Goal: Task Accomplishment & Management: Manage account settings

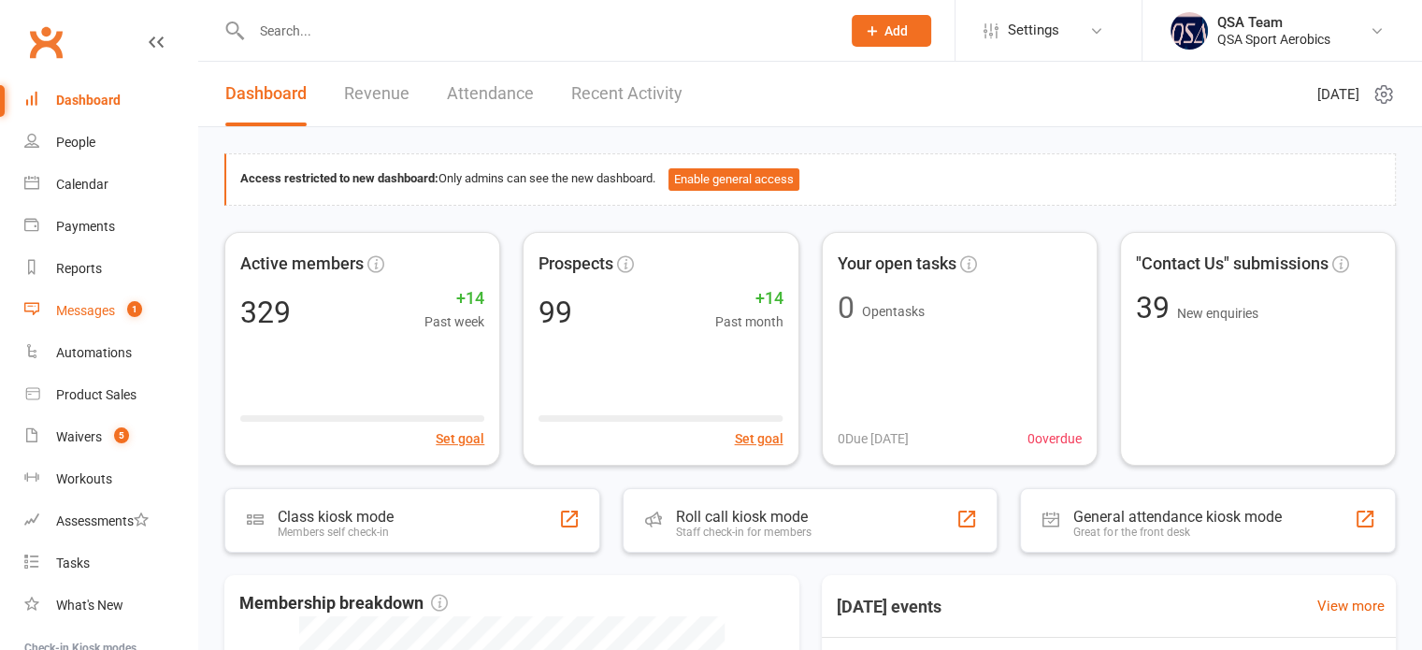
click at [97, 302] on link "Messages 1" at bounding box center [110, 311] width 173 height 42
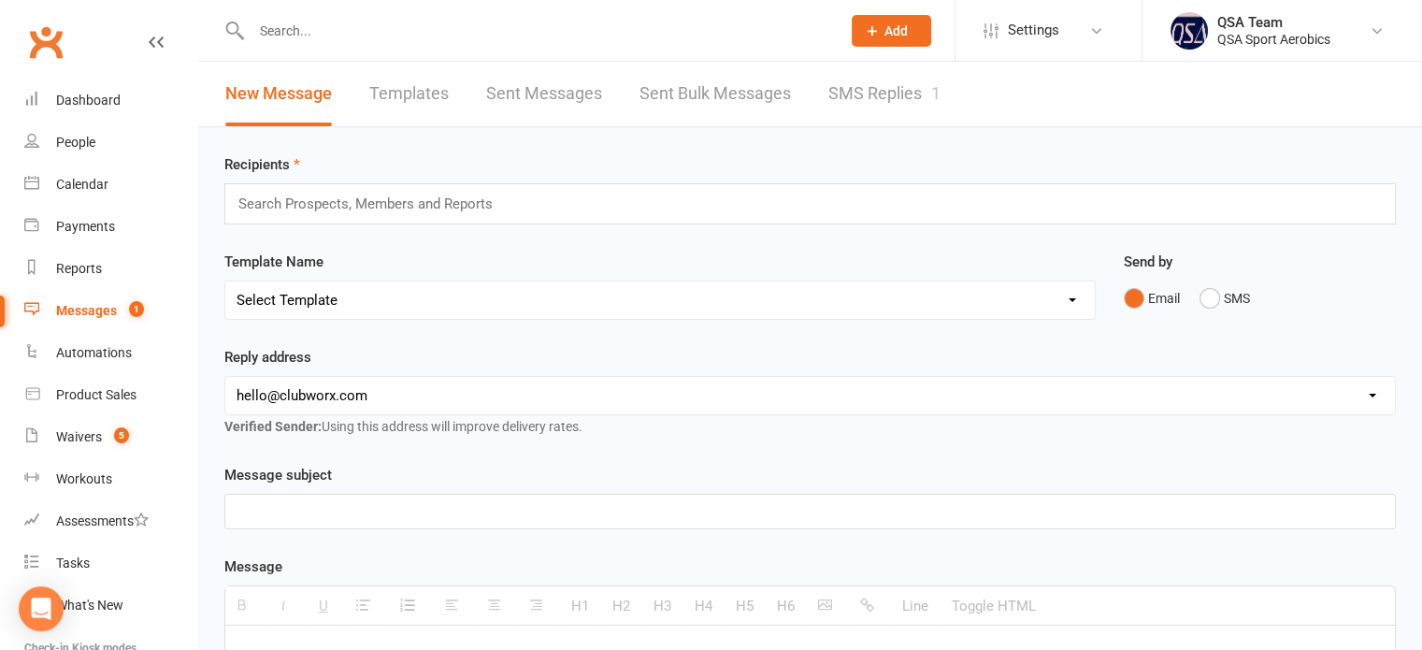
click at [920, 81] on link "SMS Replies 1" at bounding box center [884, 94] width 112 height 65
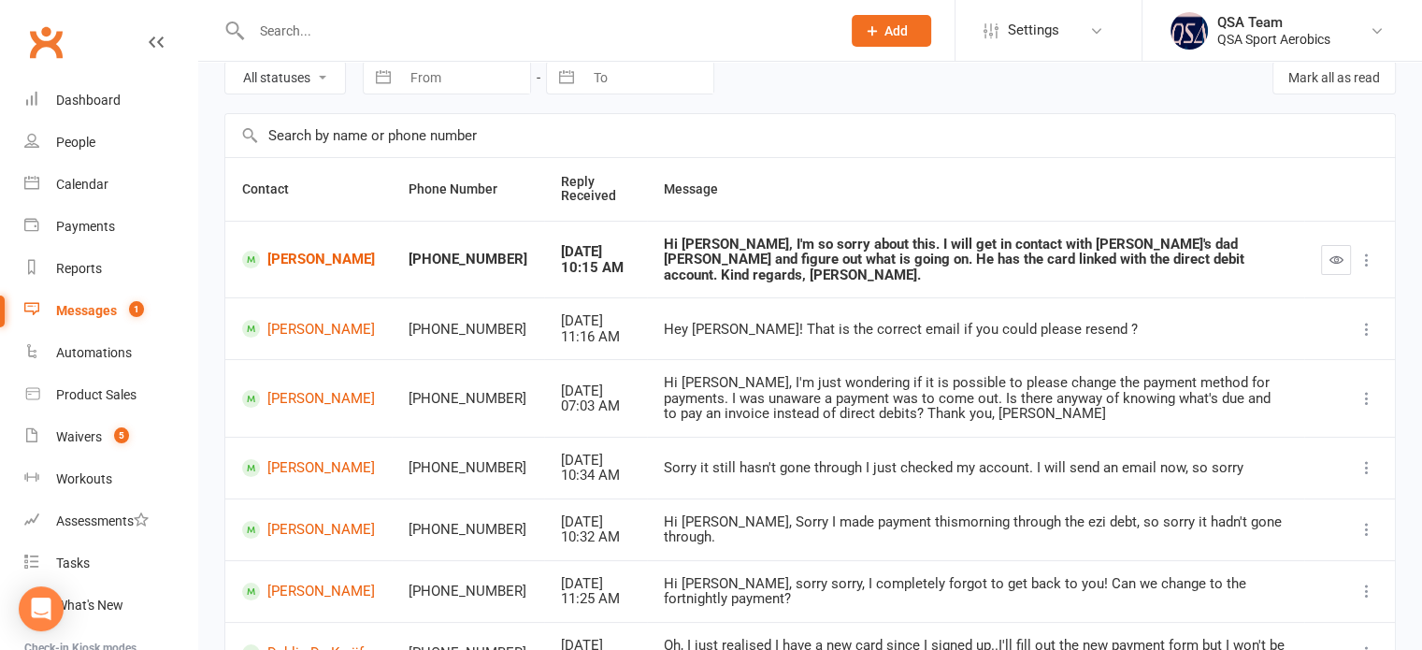
scroll to position [86, 0]
click at [1333, 252] on icon "button" at bounding box center [1337, 259] width 14 height 14
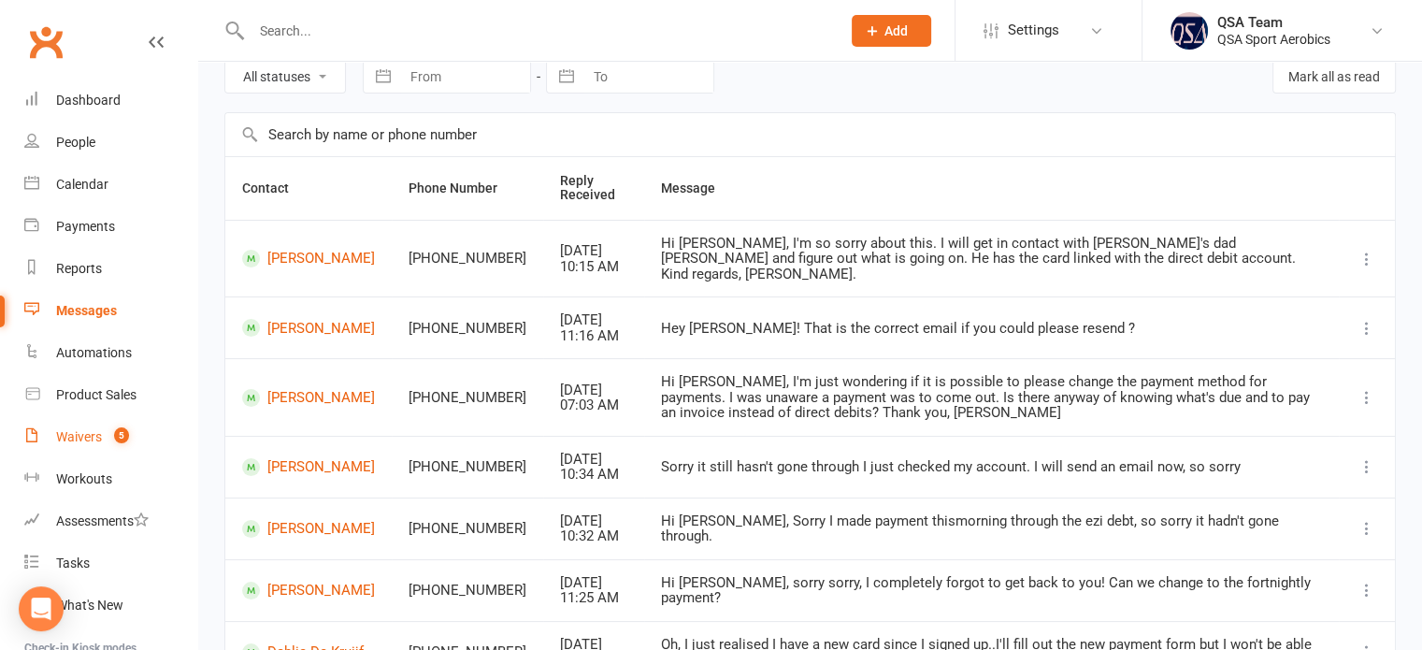
click at [76, 434] on div "Waivers" at bounding box center [79, 436] width 46 height 15
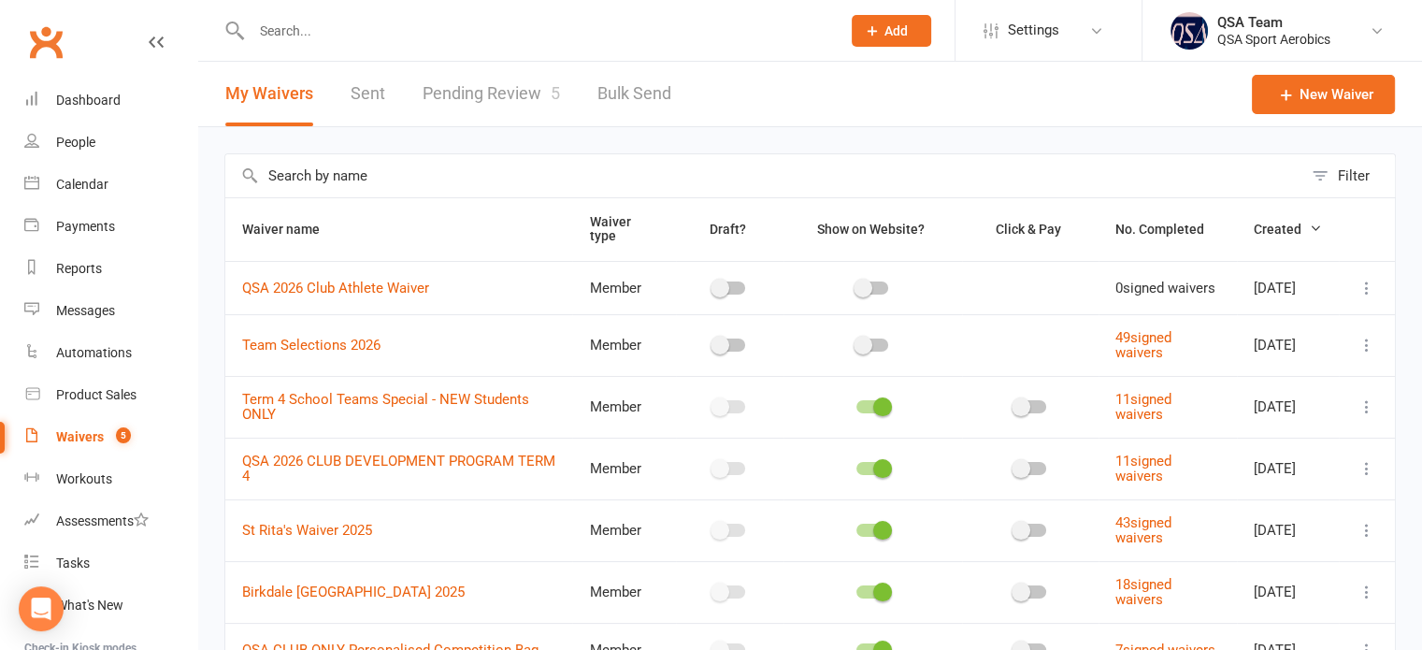
click at [467, 104] on link "Pending Review 5" at bounding box center [491, 94] width 137 height 65
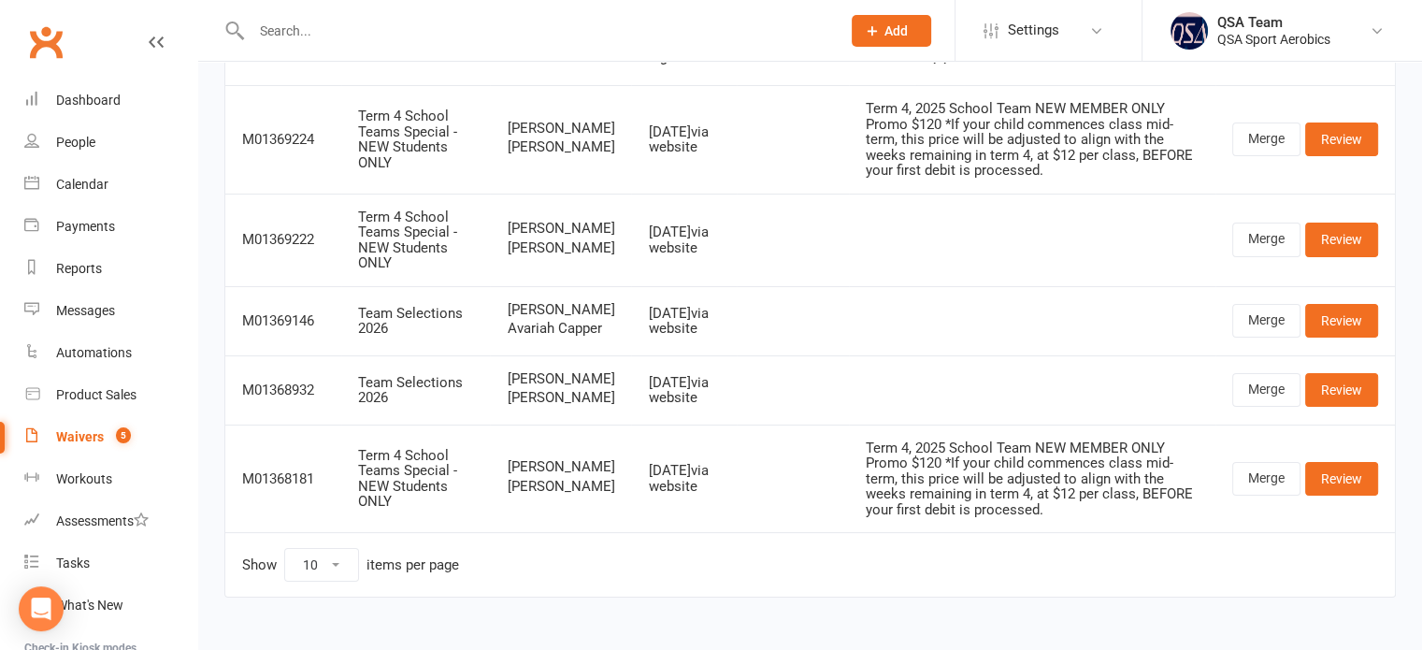
scroll to position [171, 0]
